Goal: Information Seeking & Learning: Learn about a topic

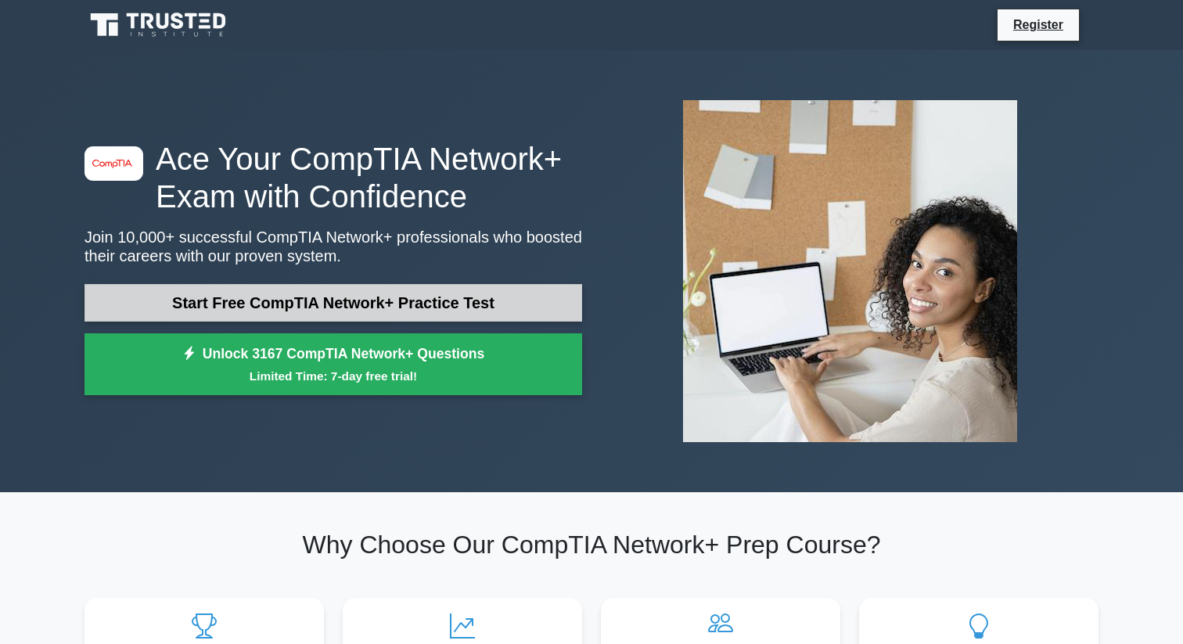
click at [310, 311] on link "Start Free CompTIA Network+ Practice Test" at bounding box center [333, 303] width 498 height 38
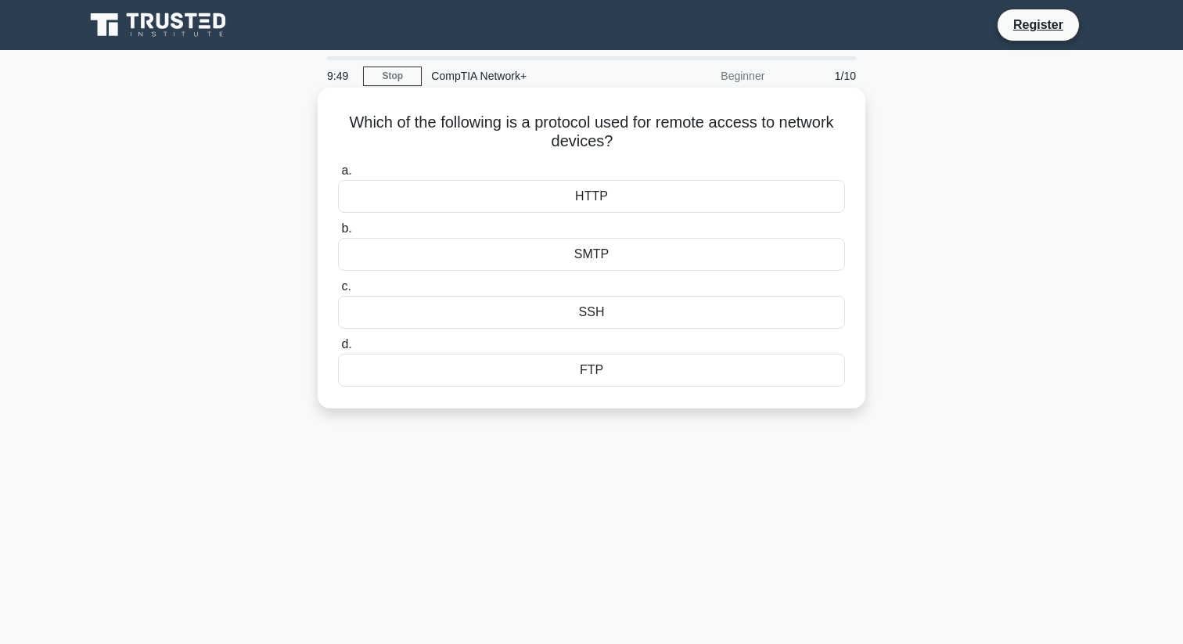
click at [602, 311] on div "SSH" at bounding box center [591, 312] width 507 height 33
click at [338, 292] on input "c. SSH" at bounding box center [338, 287] width 0 height 10
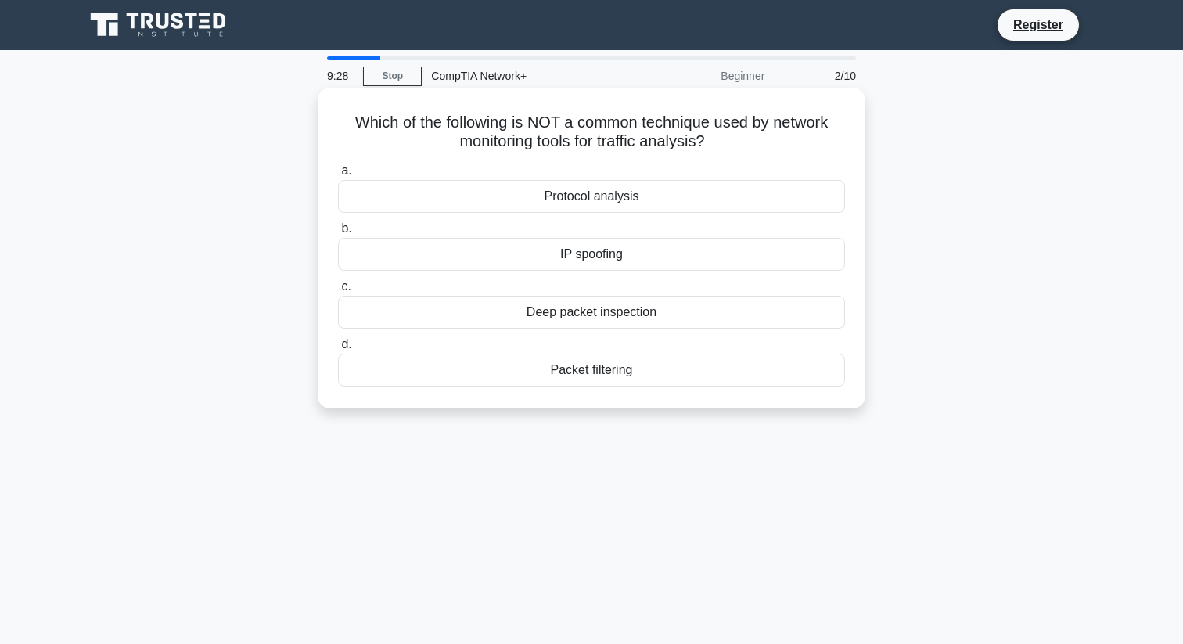
click at [600, 244] on div "IP spoofing" at bounding box center [591, 254] width 507 height 33
click at [338, 234] on input "b. IP spoofing" at bounding box center [338, 229] width 0 height 10
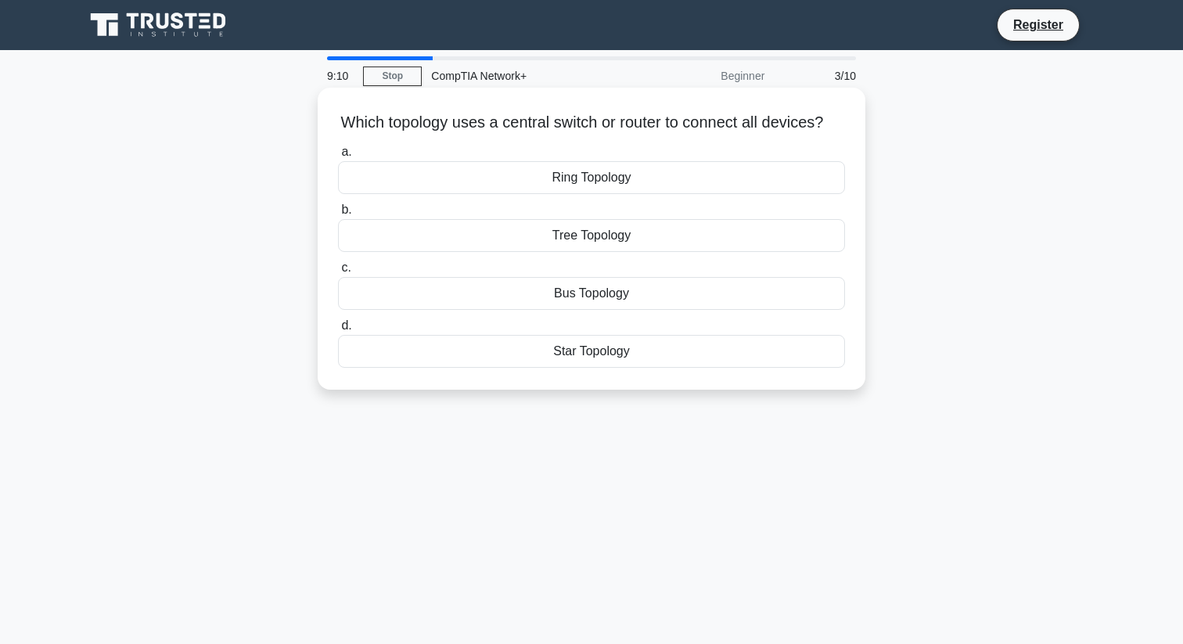
click at [581, 353] on div "Star Topology" at bounding box center [591, 351] width 507 height 33
click at [338, 331] on input "d. Star Topology" at bounding box center [338, 326] width 0 height 10
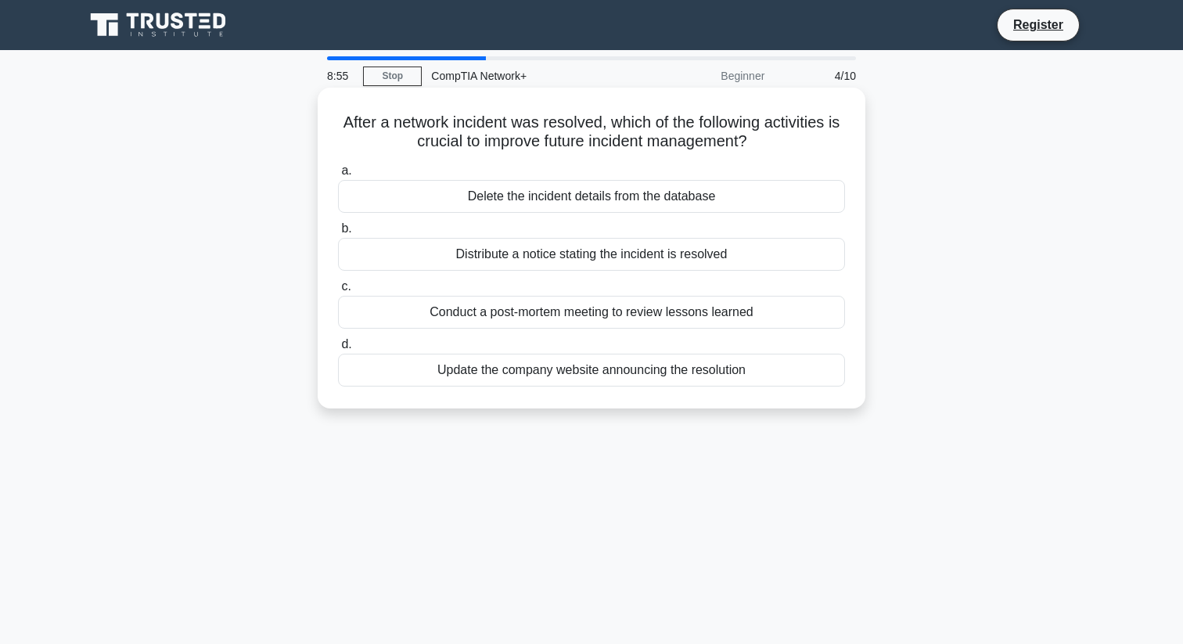
click at [521, 381] on div "Update the company website announcing the resolution" at bounding box center [591, 370] width 507 height 33
click at [338, 350] on input "d. Update the company website announcing the resolution" at bounding box center [338, 345] width 0 height 10
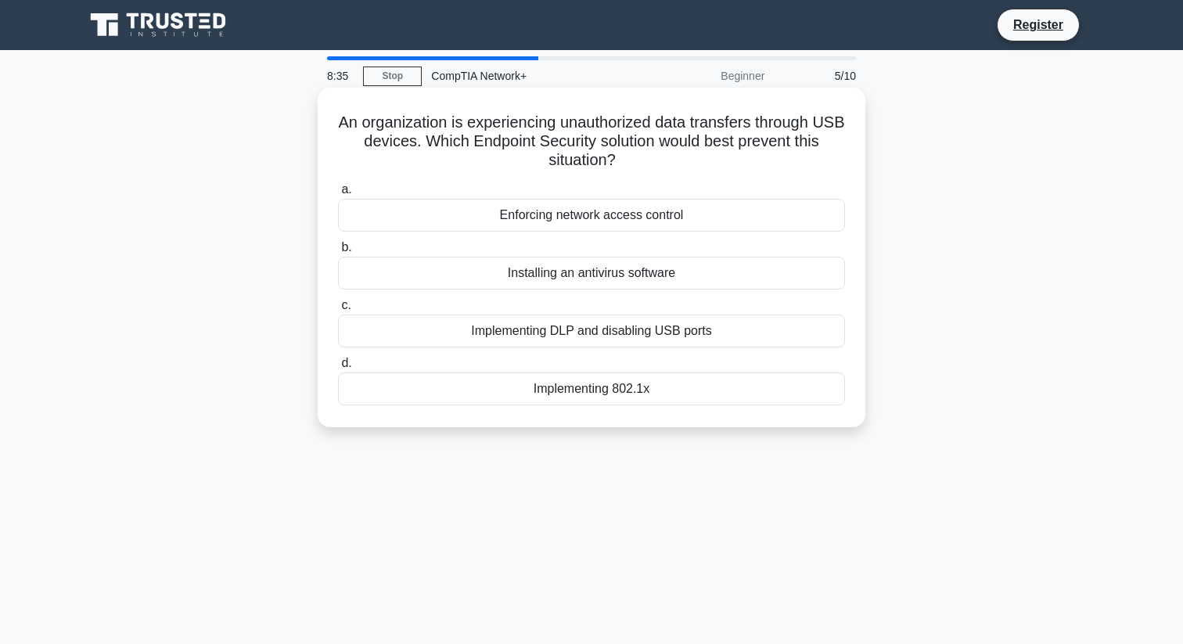
click at [599, 333] on div "Implementing DLP and disabling USB ports" at bounding box center [591, 331] width 507 height 33
click at [338, 311] on input "c. Implementing DLP and disabling USB ports" at bounding box center [338, 305] width 0 height 10
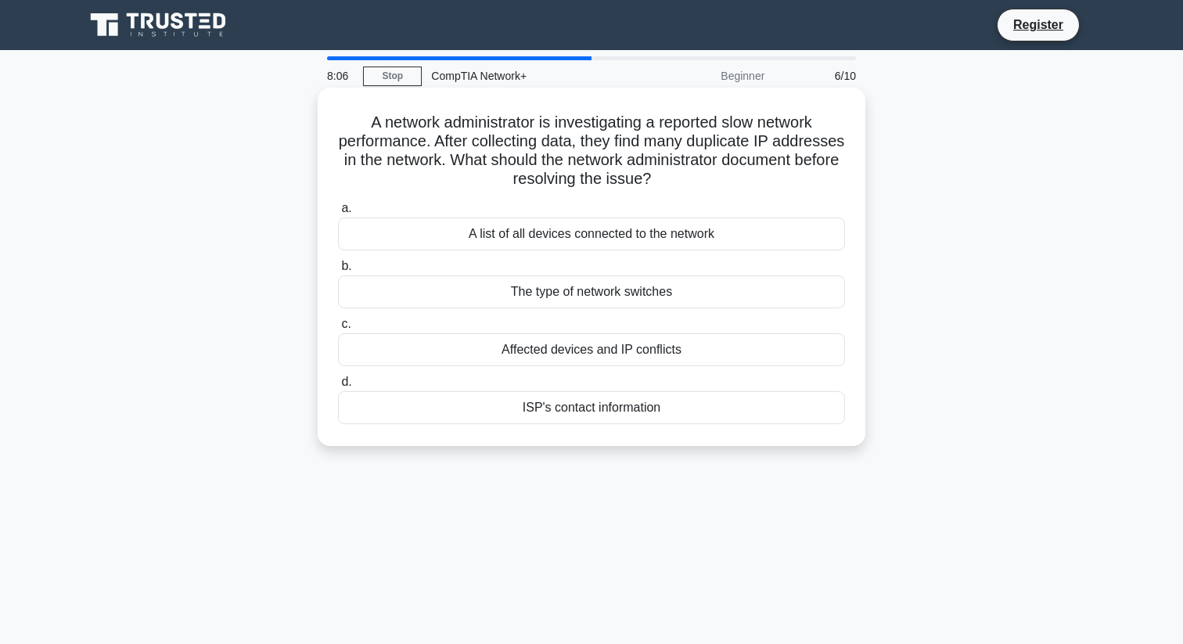
click at [574, 354] on div "Affected devices and IP conflicts" at bounding box center [591, 349] width 507 height 33
click at [338, 329] on input "c. Affected devices and IP conflicts" at bounding box center [338, 324] width 0 height 10
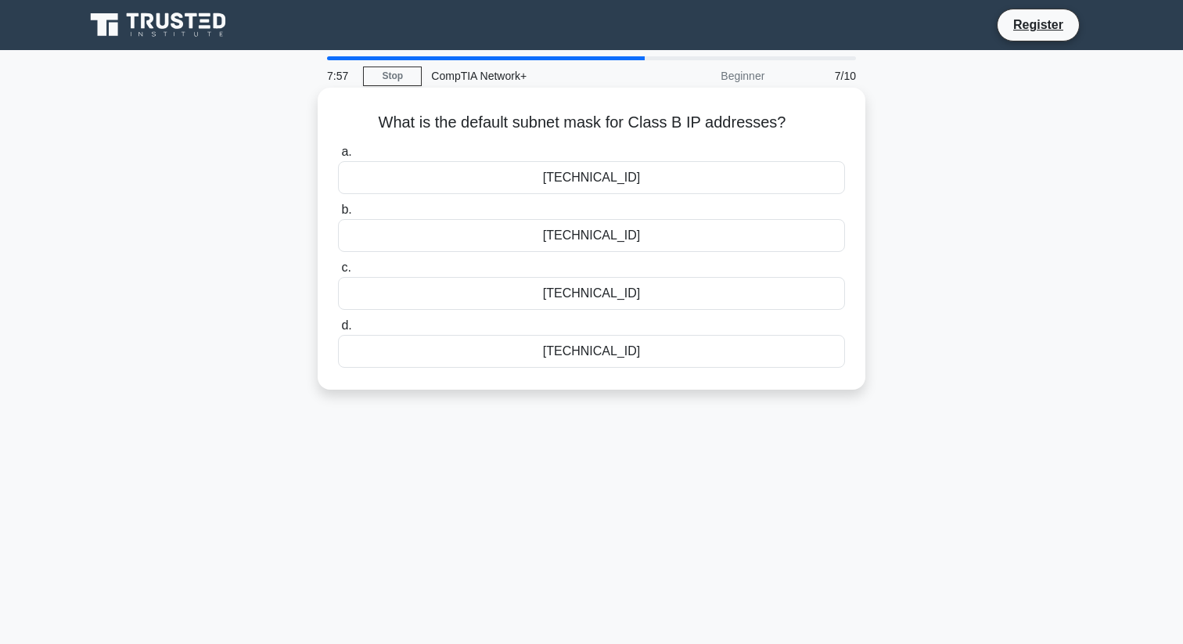
click at [577, 179] on div "255.255.0.0" at bounding box center [591, 177] width 507 height 33
click at [338, 157] on input "a. 255.255.0.0" at bounding box center [338, 152] width 0 height 10
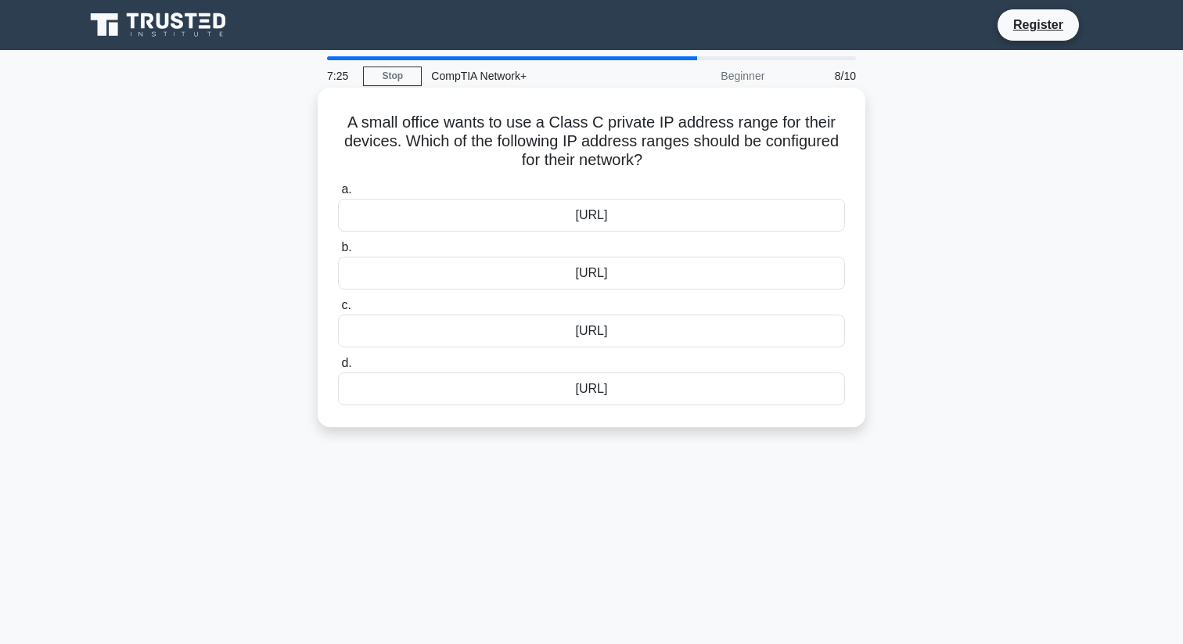
click at [635, 275] on div "192.168.0.0/16" at bounding box center [591, 273] width 507 height 33
click at [338, 253] on input "b. 192.168.0.0/16" at bounding box center [338, 248] width 0 height 10
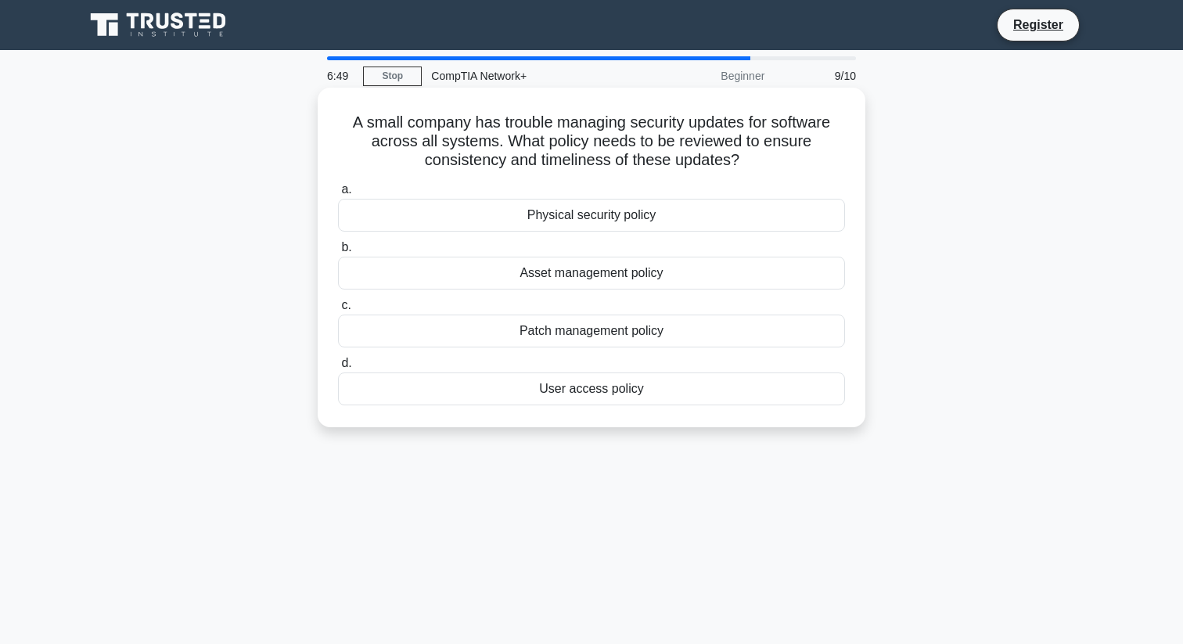
click at [605, 271] on div "Asset management policy" at bounding box center [591, 273] width 507 height 33
click at [338, 253] on input "b. Asset management policy" at bounding box center [338, 248] width 0 height 10
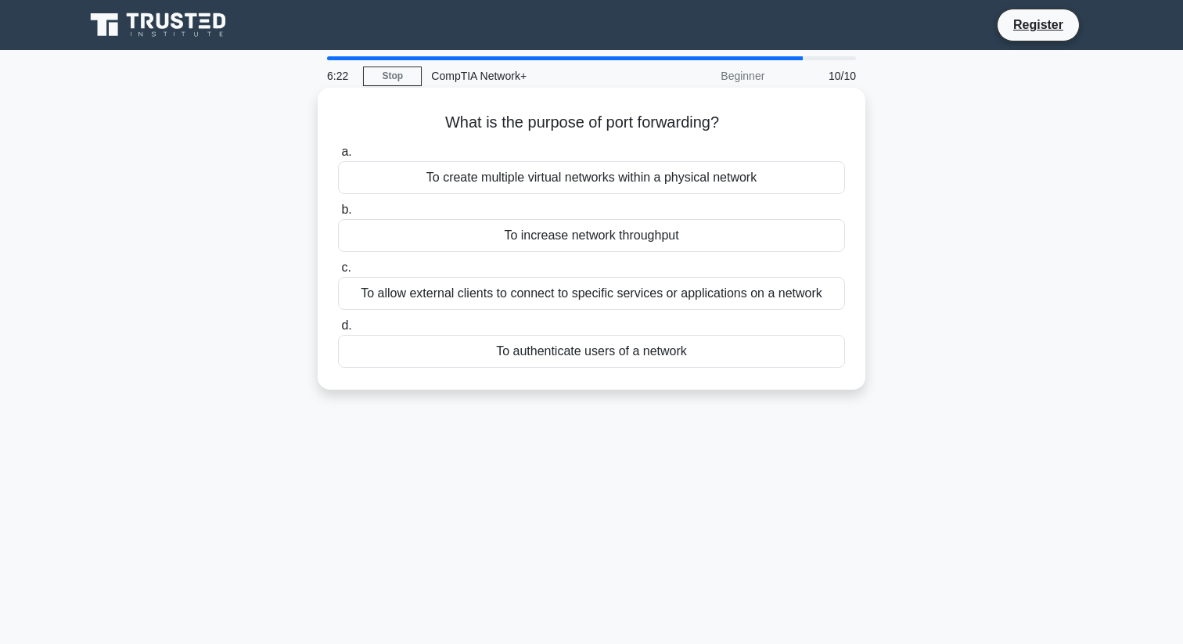
click at [642, 297] on div "To allow external clients to connect to specific services or applications on a …" at bounding box center [591, 293] width 507 height 33
click at [338, 273] on input "c. To allow external clients to connect to specific services or applications on…" at bounding box center [338, 268] width 0 height 10
